Goal: Find specific page/section

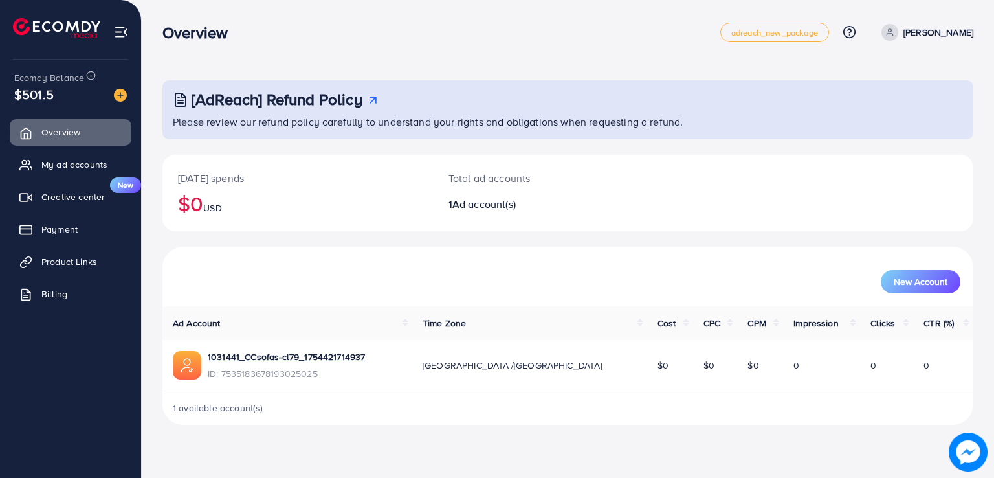
drag, startPoint x: 201, startPoint y: 195, endPoint x: 161, endPoint y: 173, distance: 45.8
click at [161, 173] on div "[AdReach] Refund Policy Please review our refund policy carefully to understand…" at bounding box center [568, 222] width 852 height 445
click at [96, 159] on span "My ad accounts" at bounding box center [78, 164] width 66 height 13
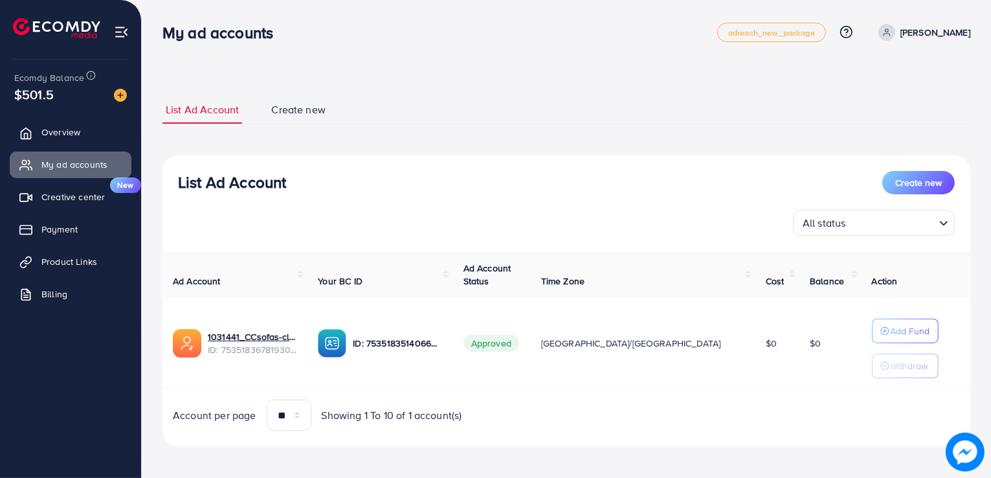
scroll to position [4, 0]
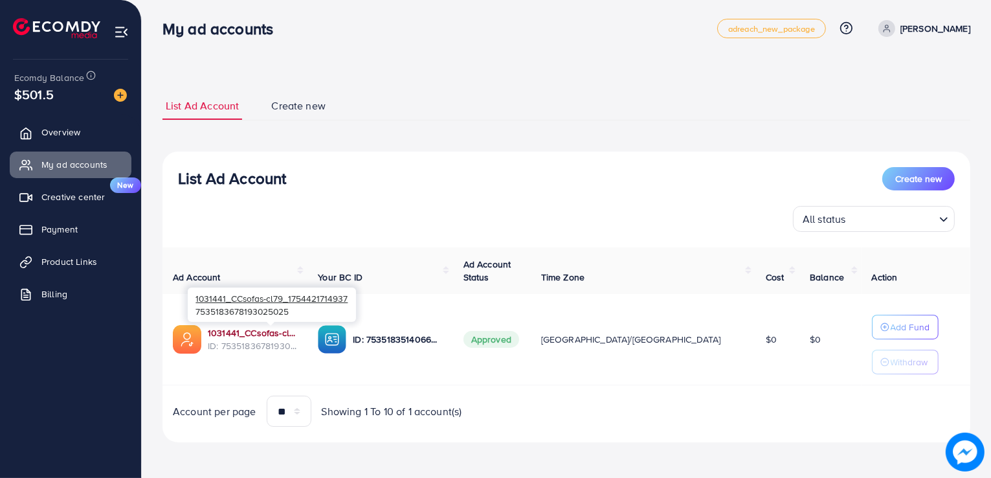
click at [293, 327] on link "1031441_CCsofas-cl79_1754421714937" at bounding box center [252, 332] width 89 height 13
click at [95, 256] on span "Product Links" at bounding box center [73, 261] width 56 height 13
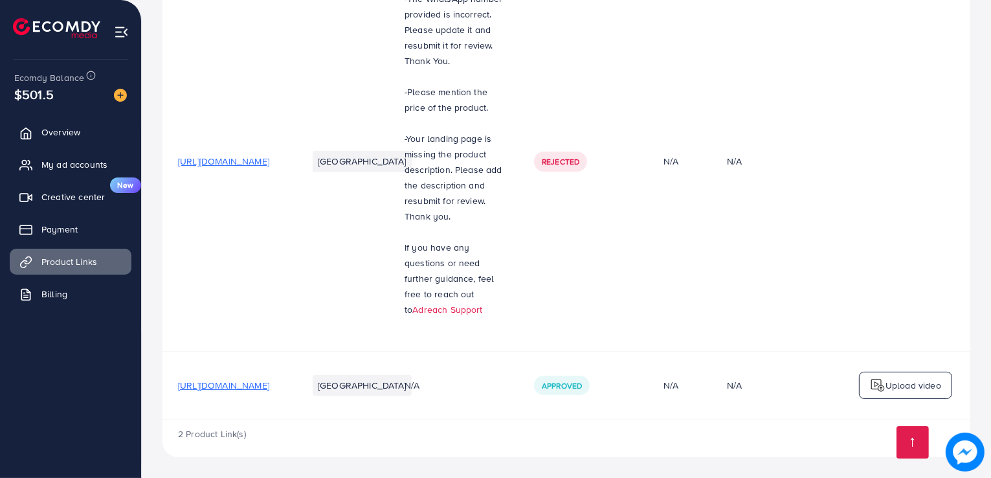
scroll to position [221, 0]
